Goal: Task Accomplishment & Management: Use online tool/utility

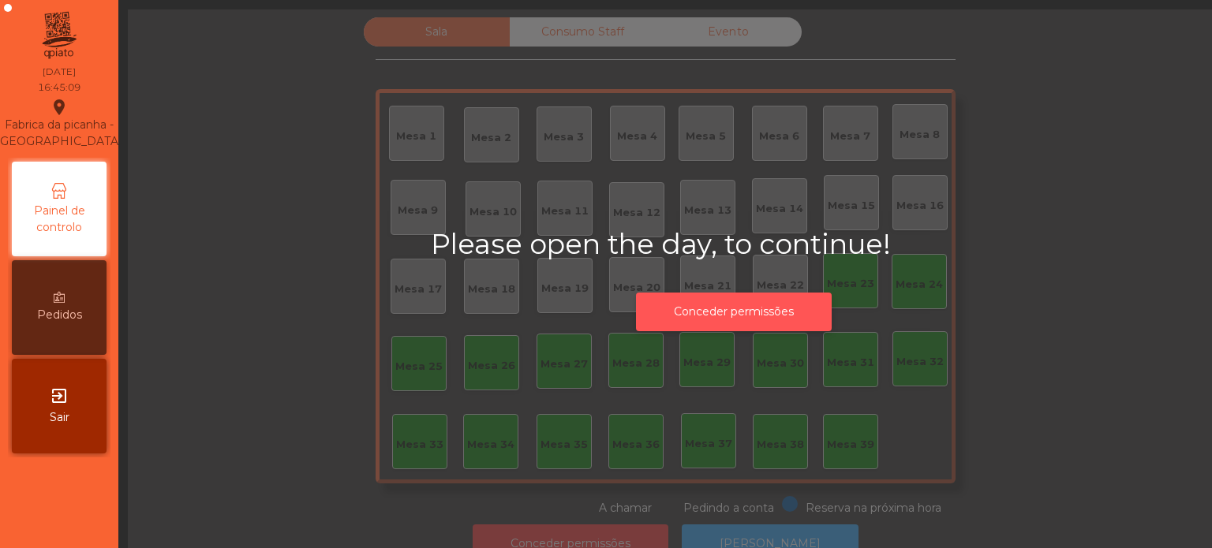
click at [766, 305] on button "Conceder permissões" at bounding box center [734, 312] width 196 height 39
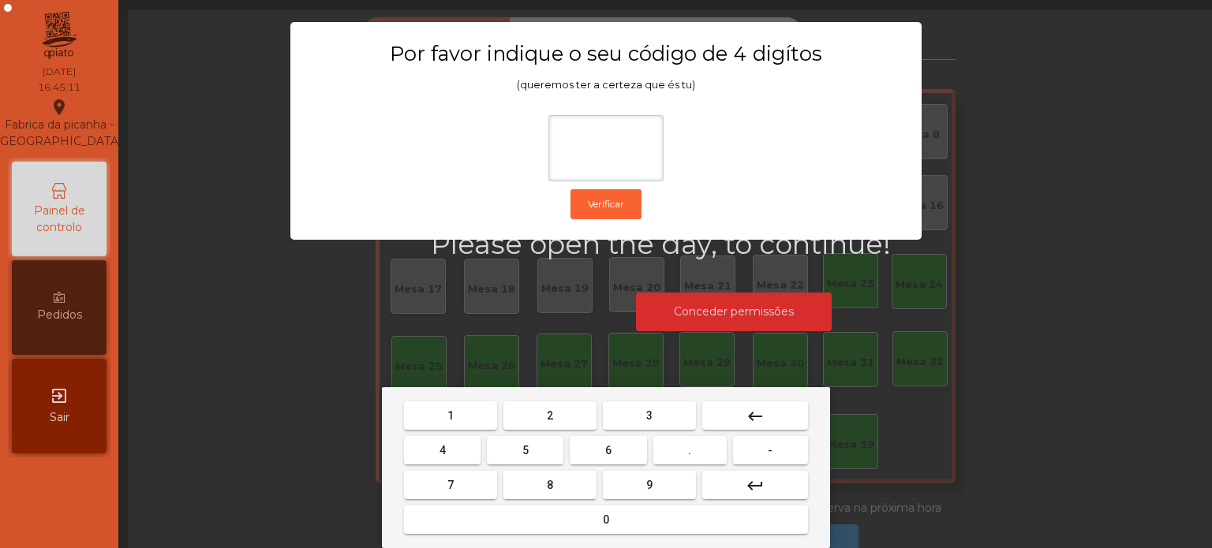
click at [479, 404] on button "1" at bounding box center [450, 416] width 93 height 28
click at [662, 398] on div "1 2 3 keyboard_backspace 4 5 6 . - 7 8 9 keyboard_return 0" at bounding box center [606, 467] width 448 height 161
click at [645, 405] on button "3" at bounding box center [649, 416] width 93 height 28
click at [544, 447] on button "5" at bounding box center [525, 450] width 77 height 28
click at [593, 525] on button "0" at bounding box center [606, 520] width 404 height 28
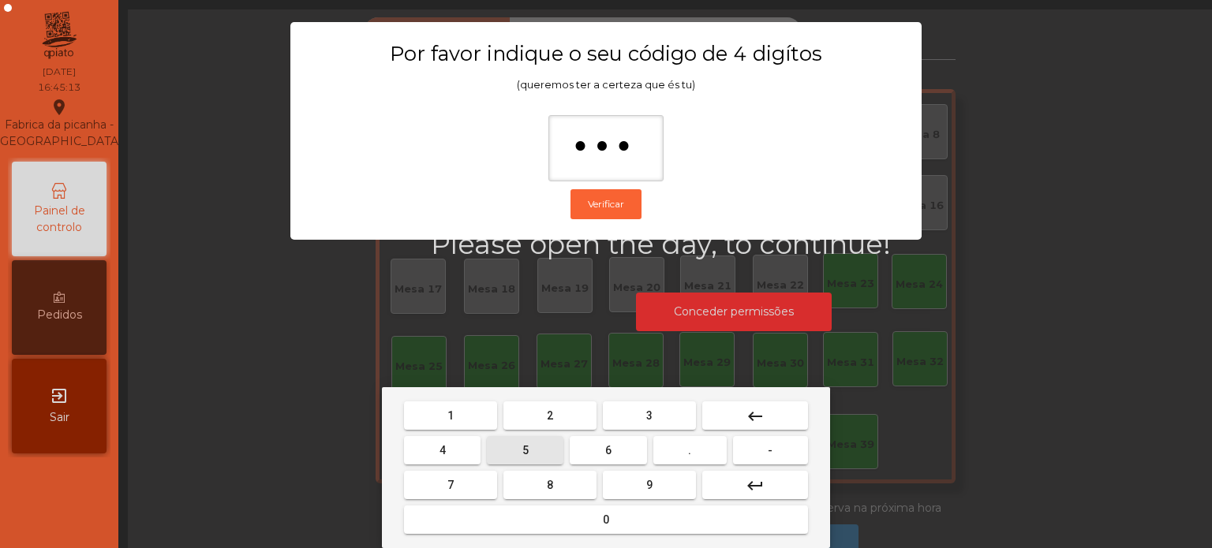
type input "****"
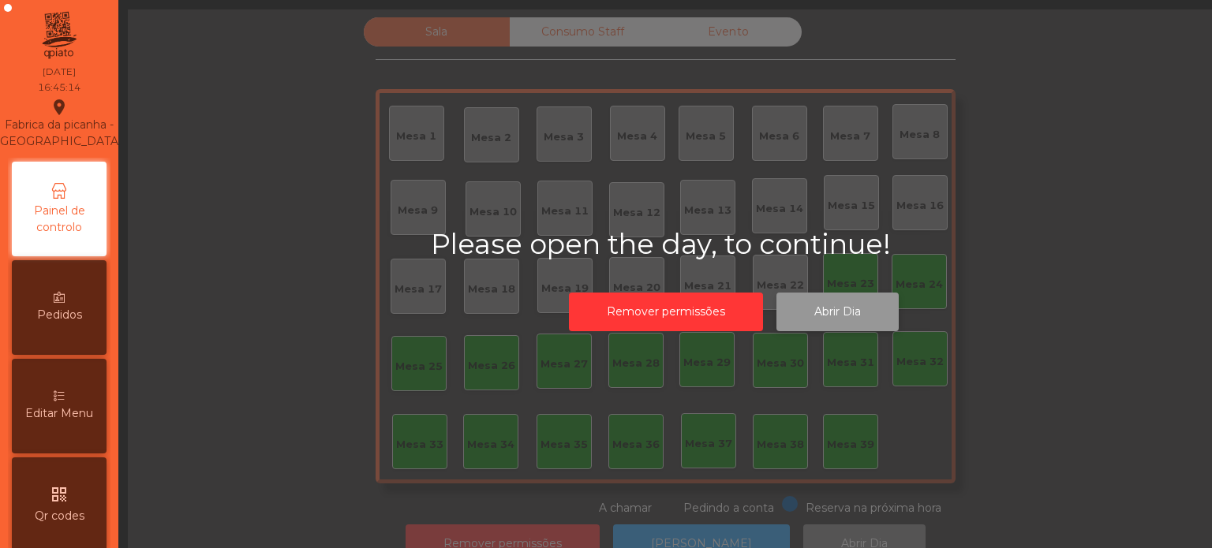
click at [817, 313] on button "Abrir Dia" at bounding box center [837, 312] width 122 height 39
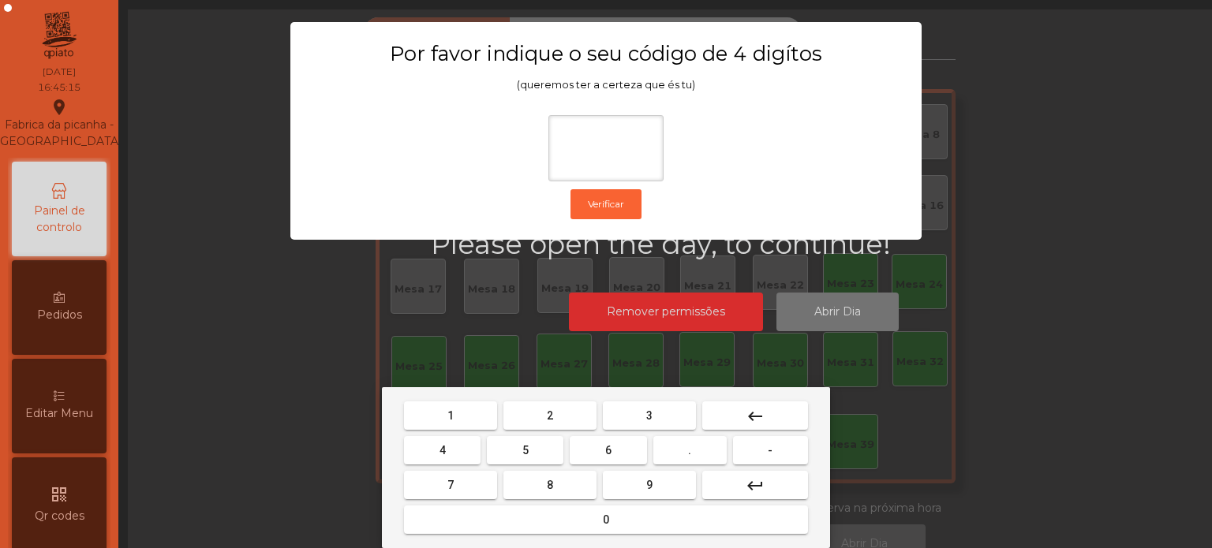
click at [480, 423] on button "1" at bounding box center [450, 416] width 93 height 28
click at [670, 413] on button "3" at bounding box center [649, 416] width 93 height 28
click at [540, 456] on button "5" at bounding box center [525, 450] width 77 height 28
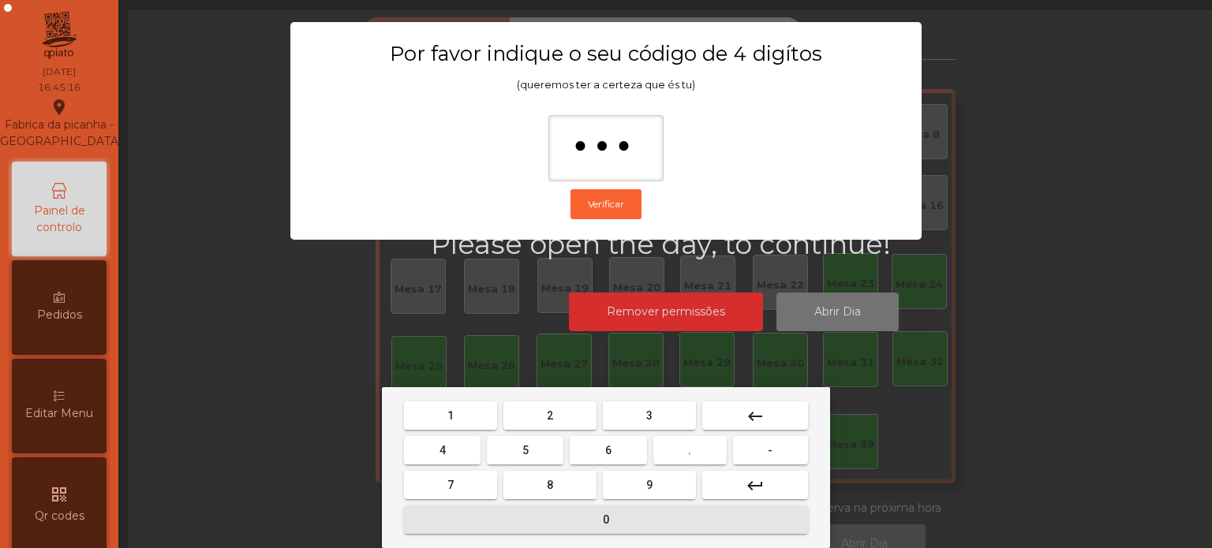
click at [603, 516] on span "0" at bounding box center [606, 520] width 6 height 13
type input "****"
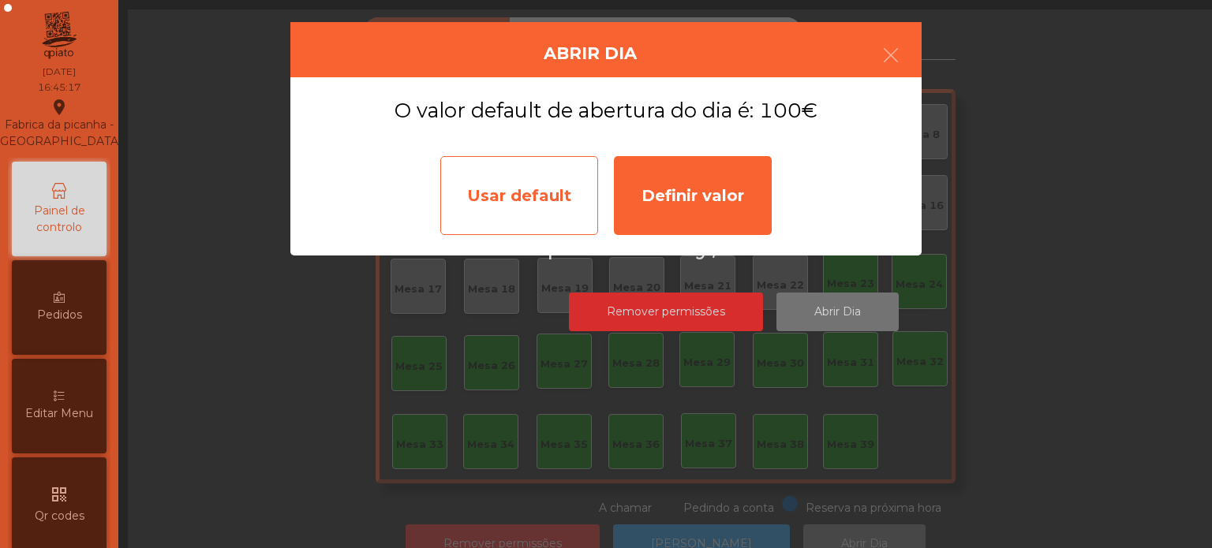
click at [547, 207] on div "Usar default" at bounding box center [519, 195] width 158 height 79
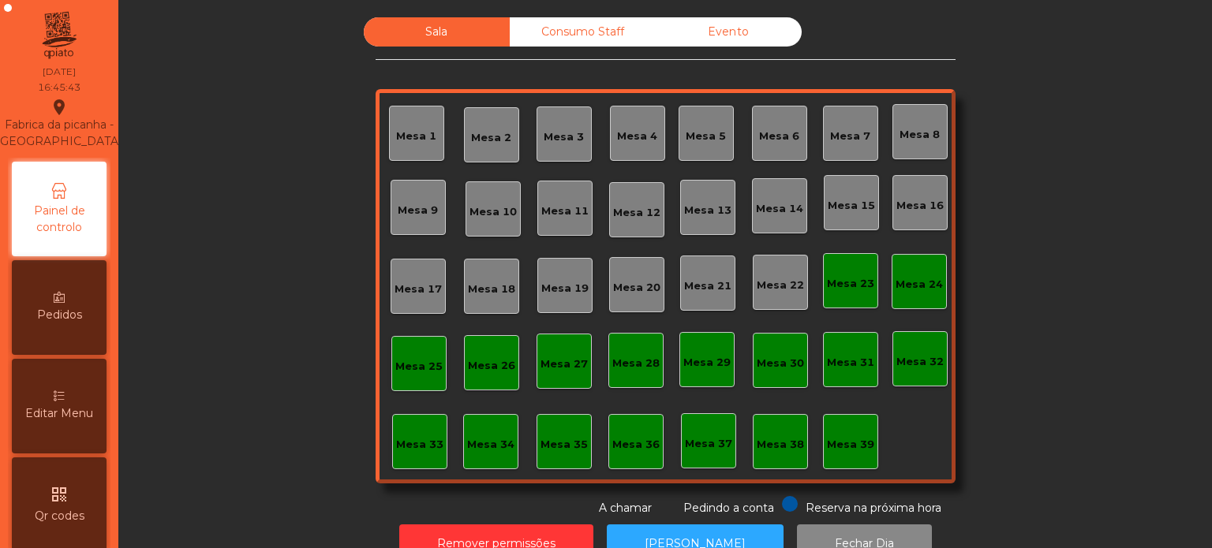
scroll to position [43, 0]
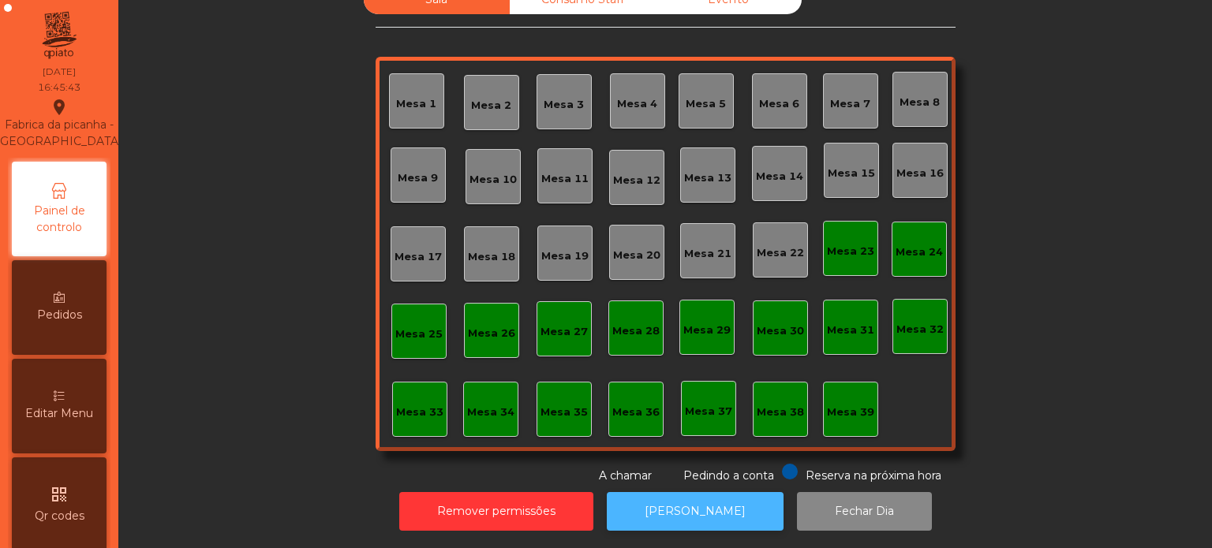
click at [706, 492] on button "[PERSON_NAME]" at bounding box center [695, 511] width 177 height 39
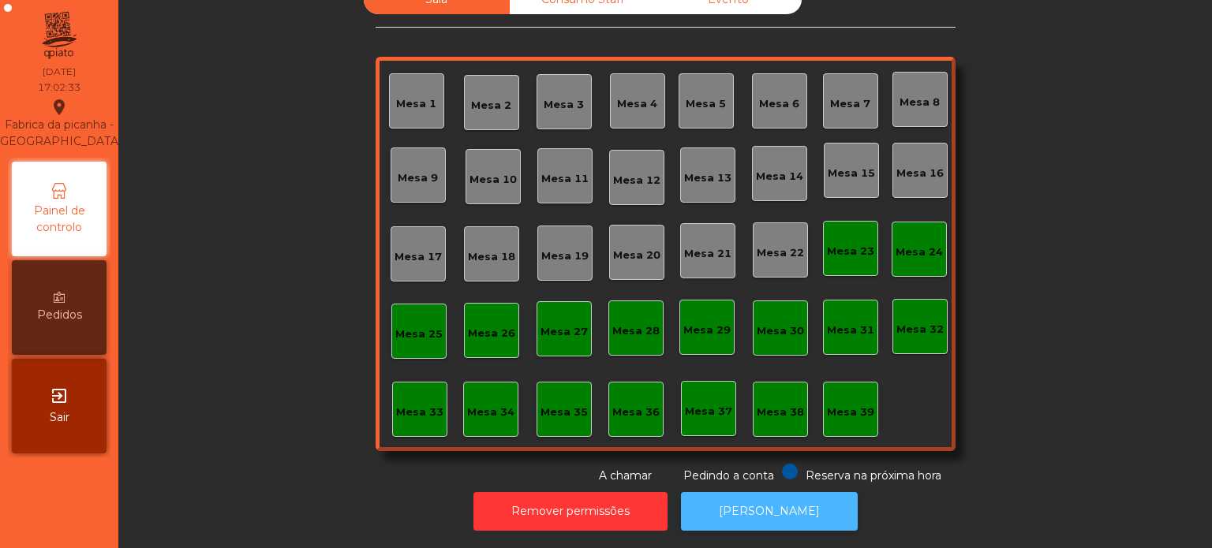
click at [772, 492] on button "[PERSON_NAME]" at bounding box center [769, 511] width 177 height 39
click at [779, 507] on button "[PERSON_NAME]" at bounding box center [769, 511] width 177 height 39
click at [777, 492] on button "[PERSON_NAME]" at bounding box center [769, 511] width 177 height 39
